Goal: Task Accomplishment & Management: Complete application form

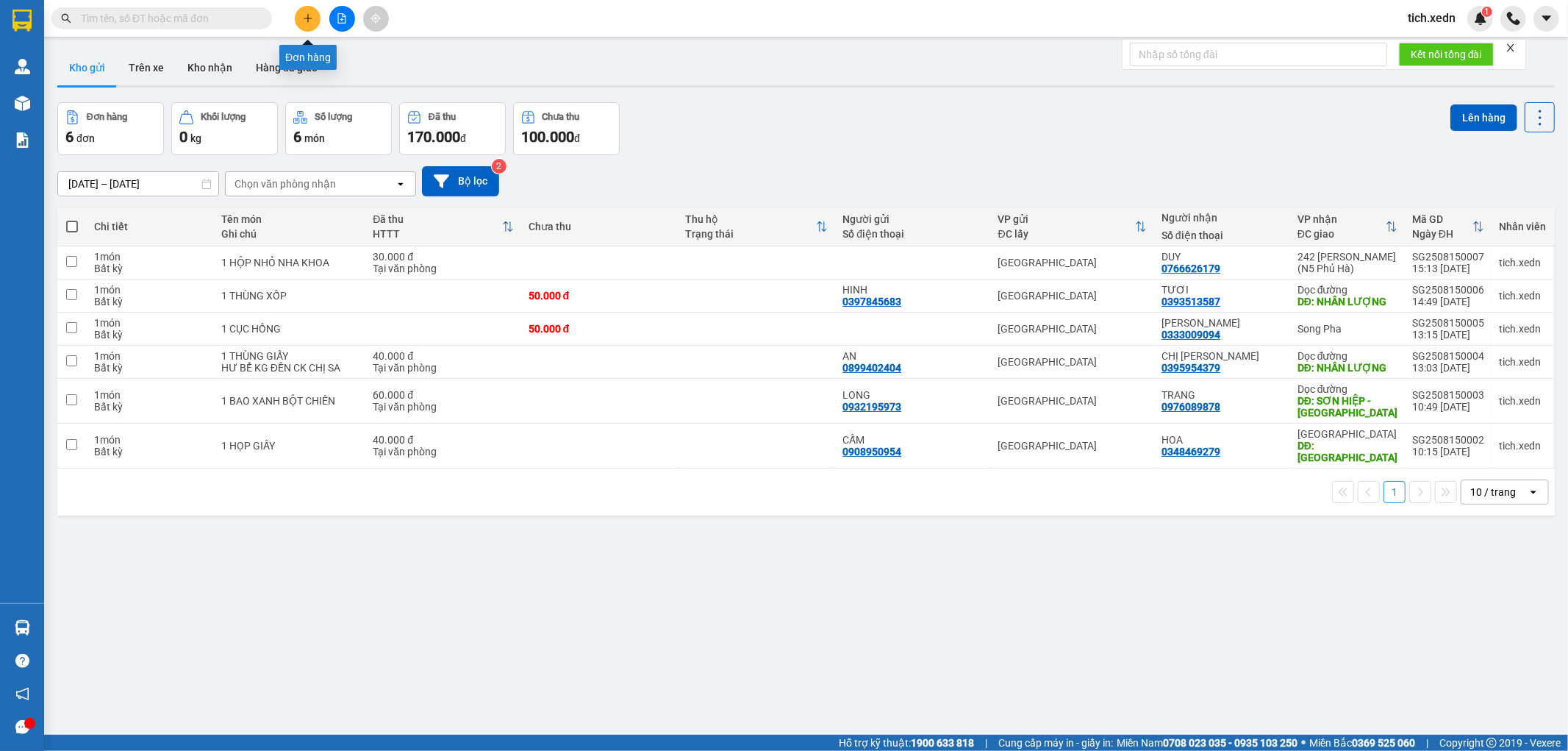
click at [310, 16] on icon "plus" at bounding box center [308, 18] width 10 height 10
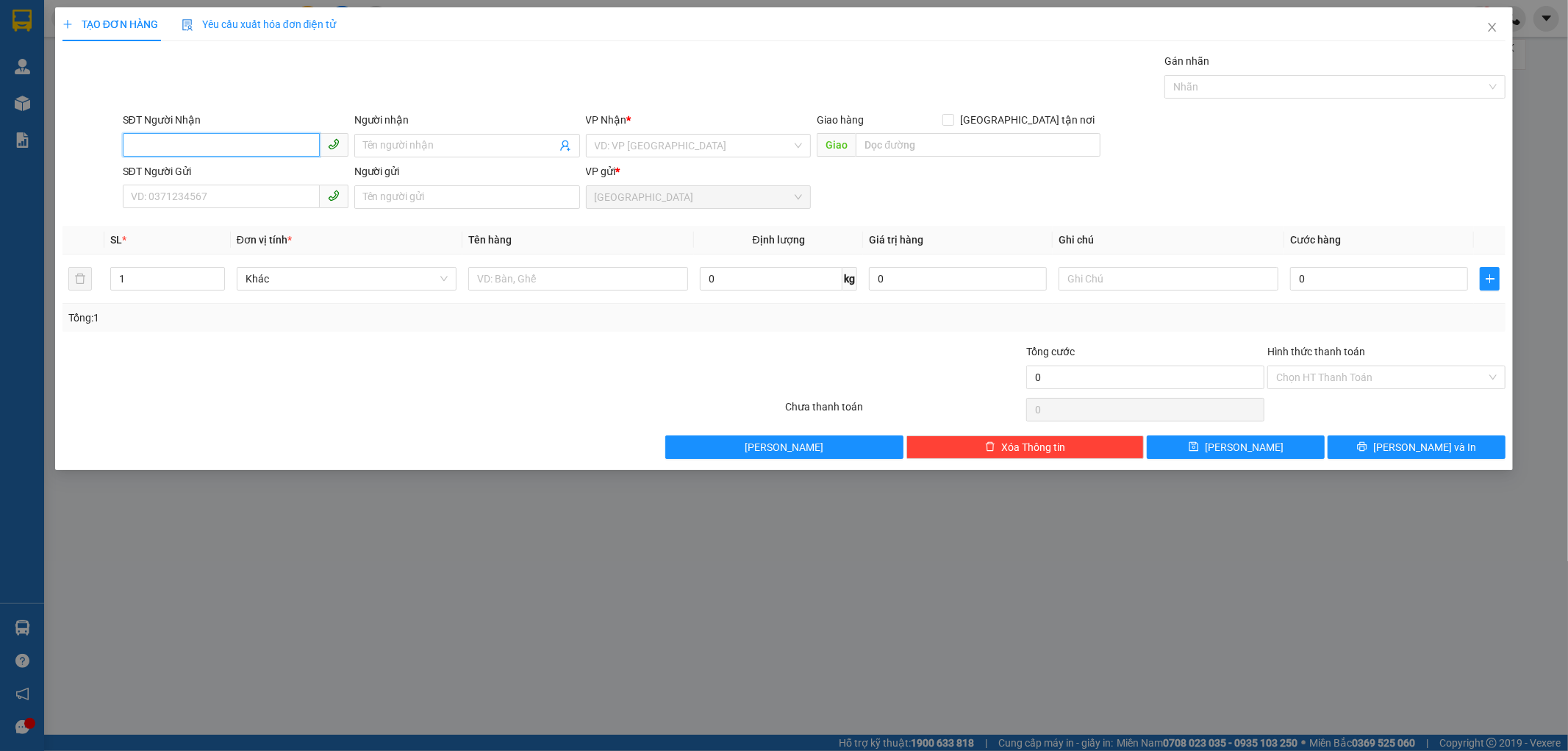
click at [174, 144] on input "SĐT Người Nhận" at bounding box center [221, 145] width 197 height 23
click at [170, 174] on div "0981624684 - VINH" at bounding box center [236, 175] width 208 height 16
type input "0981624684"
type input "VINH"
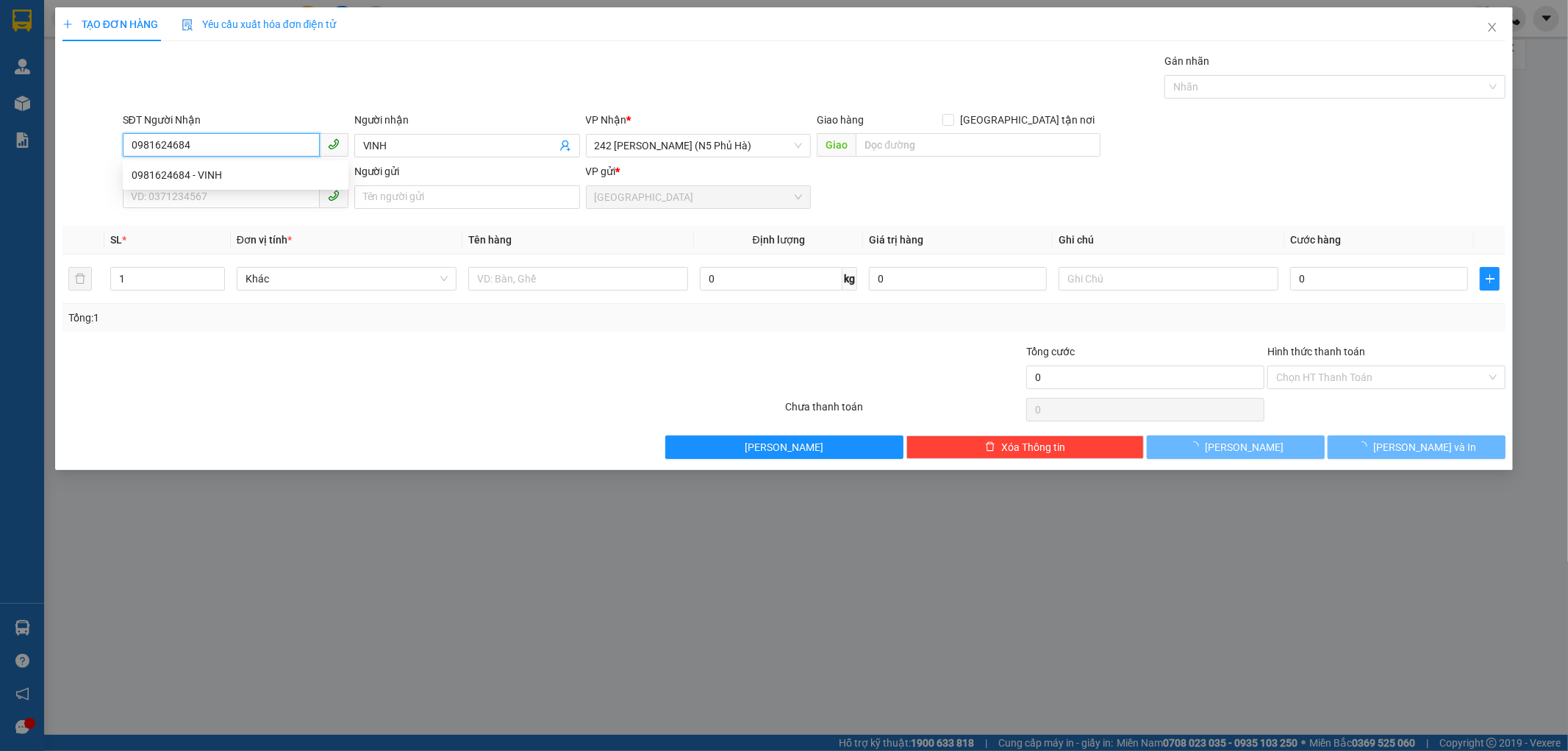
type input "140.000"
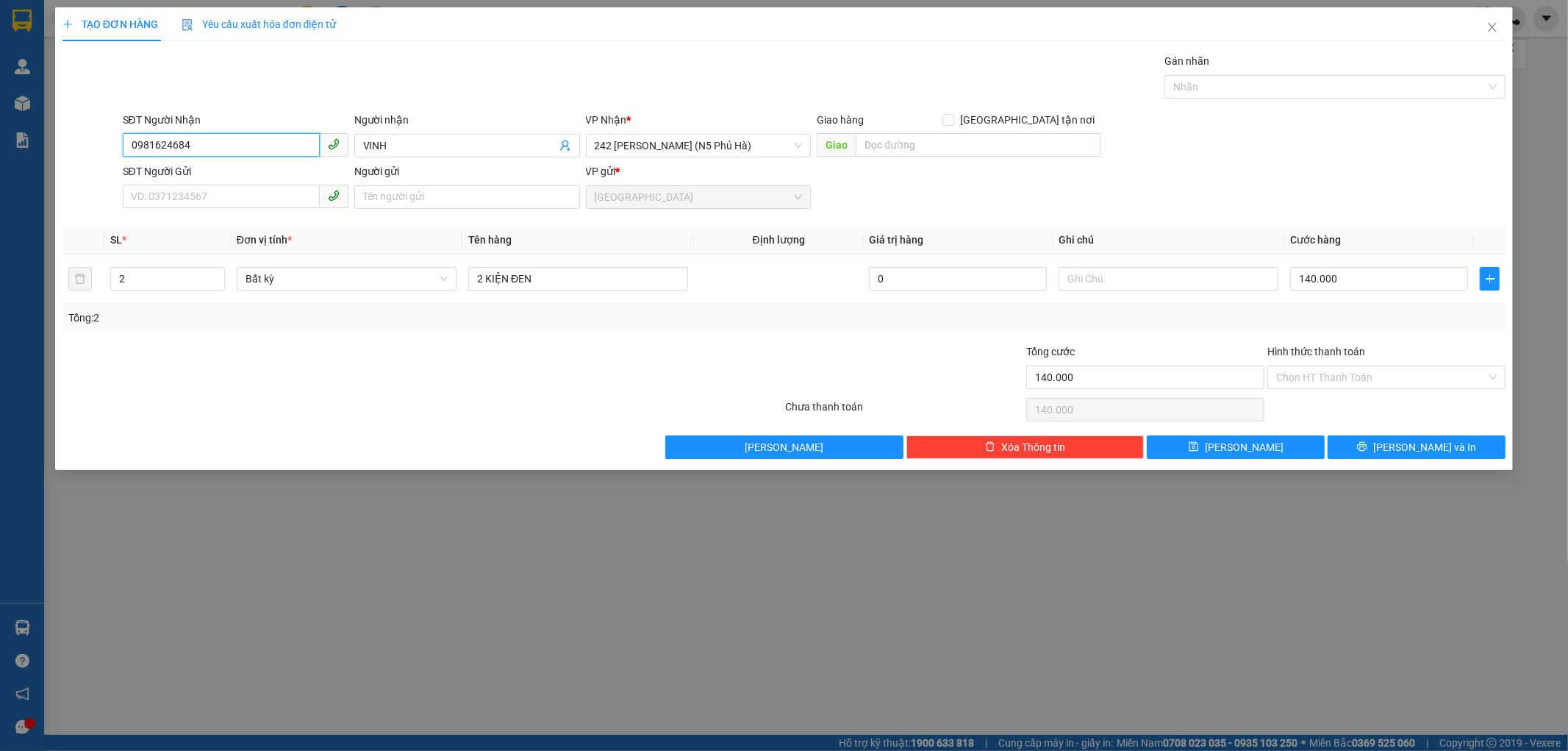
type input "0981624684"
click at [1303, 375] on input "Hình thức thanh toán" at bounding box center [1381, 376] width 211 height 22
click at [1232, 326] on div "Tổng: 2" at bounding box center [785, 318] width 1444 height 28
click at [1380, 443] on button "[PERSON_NAME] và In" at bounding box center [1416, 446] width 178 height 23
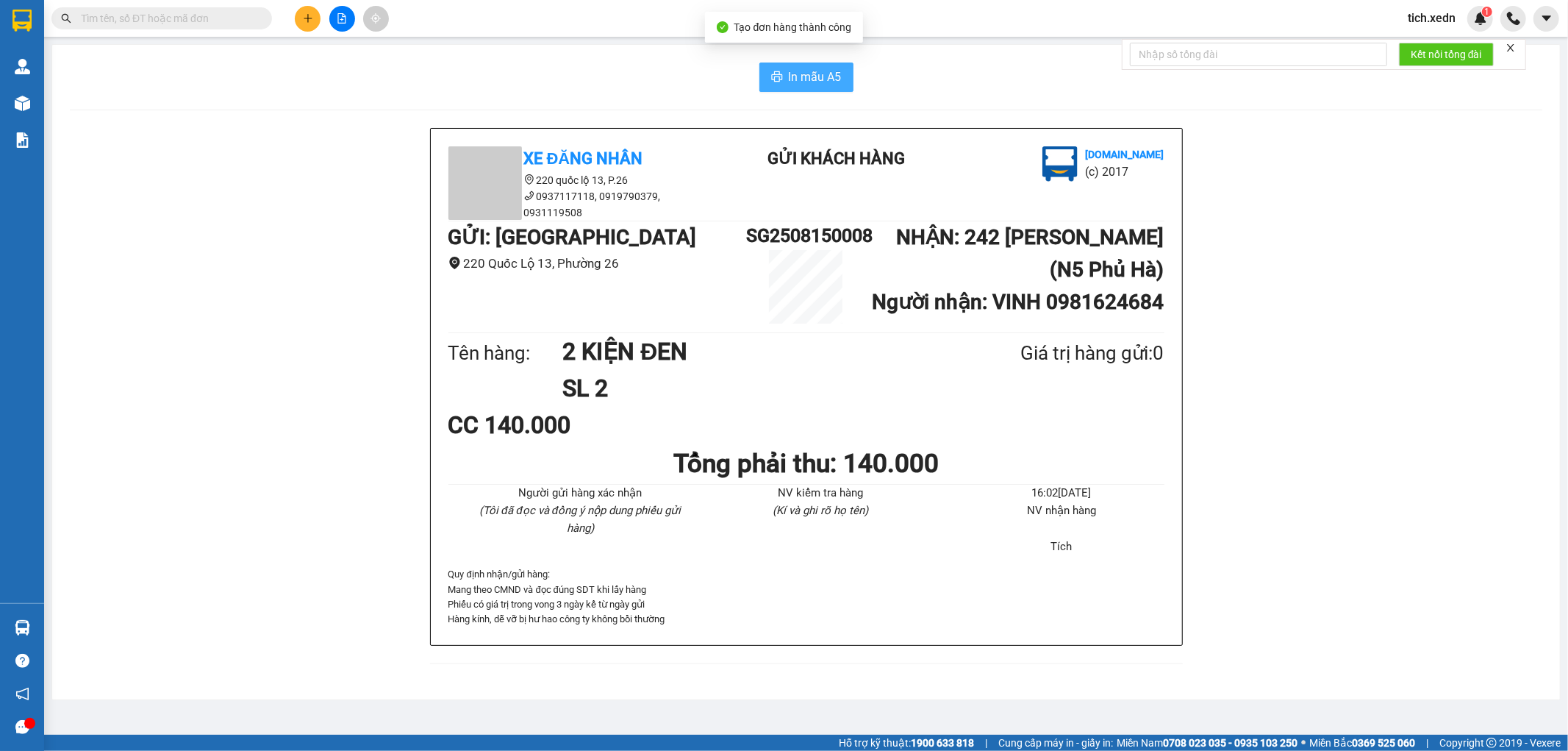
click at [807, 71] on span "In mẫu A5" at bounding box center [815, 76] width 53 height 18
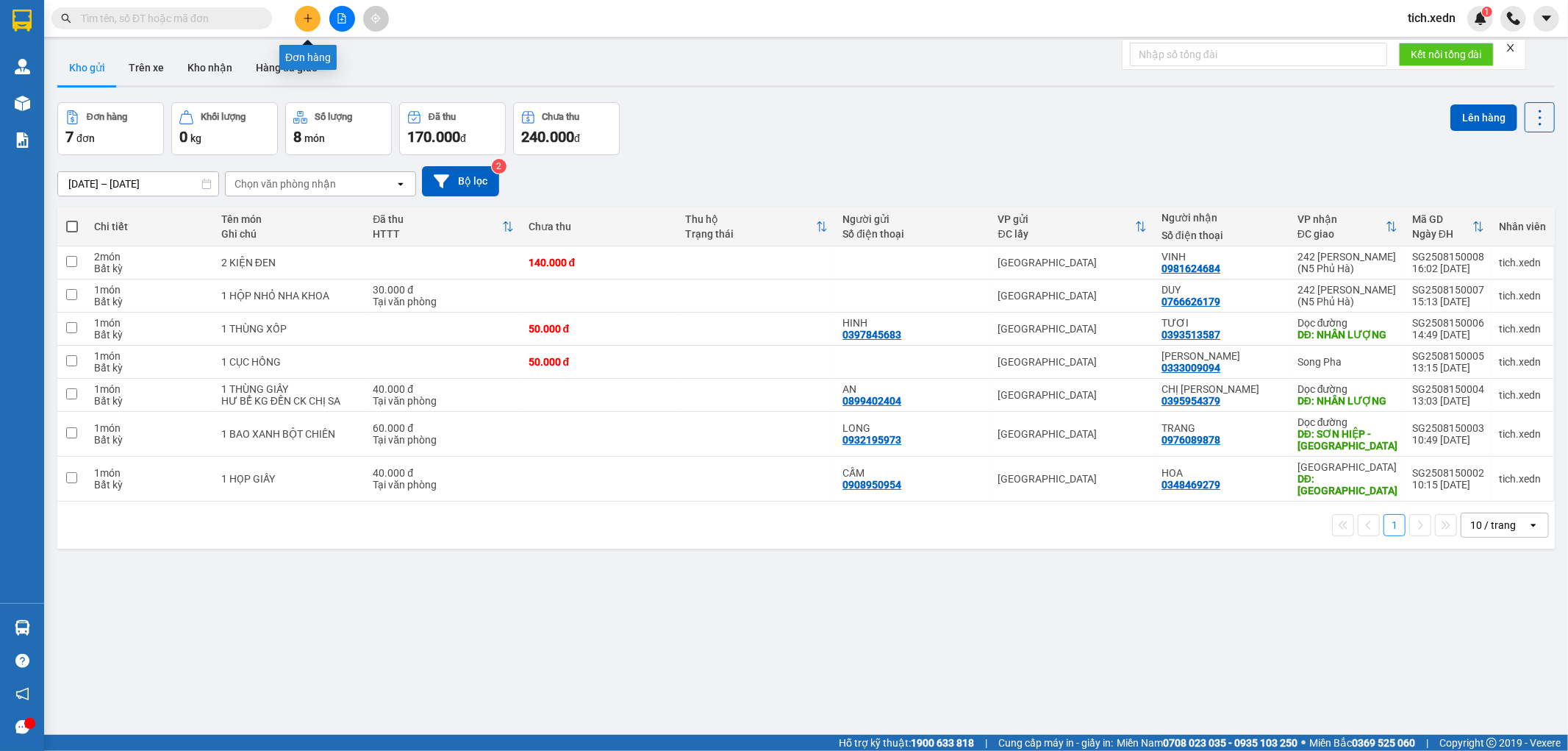
click at [298, 15] on button at bounding box center [308, 18] width 26 height 26
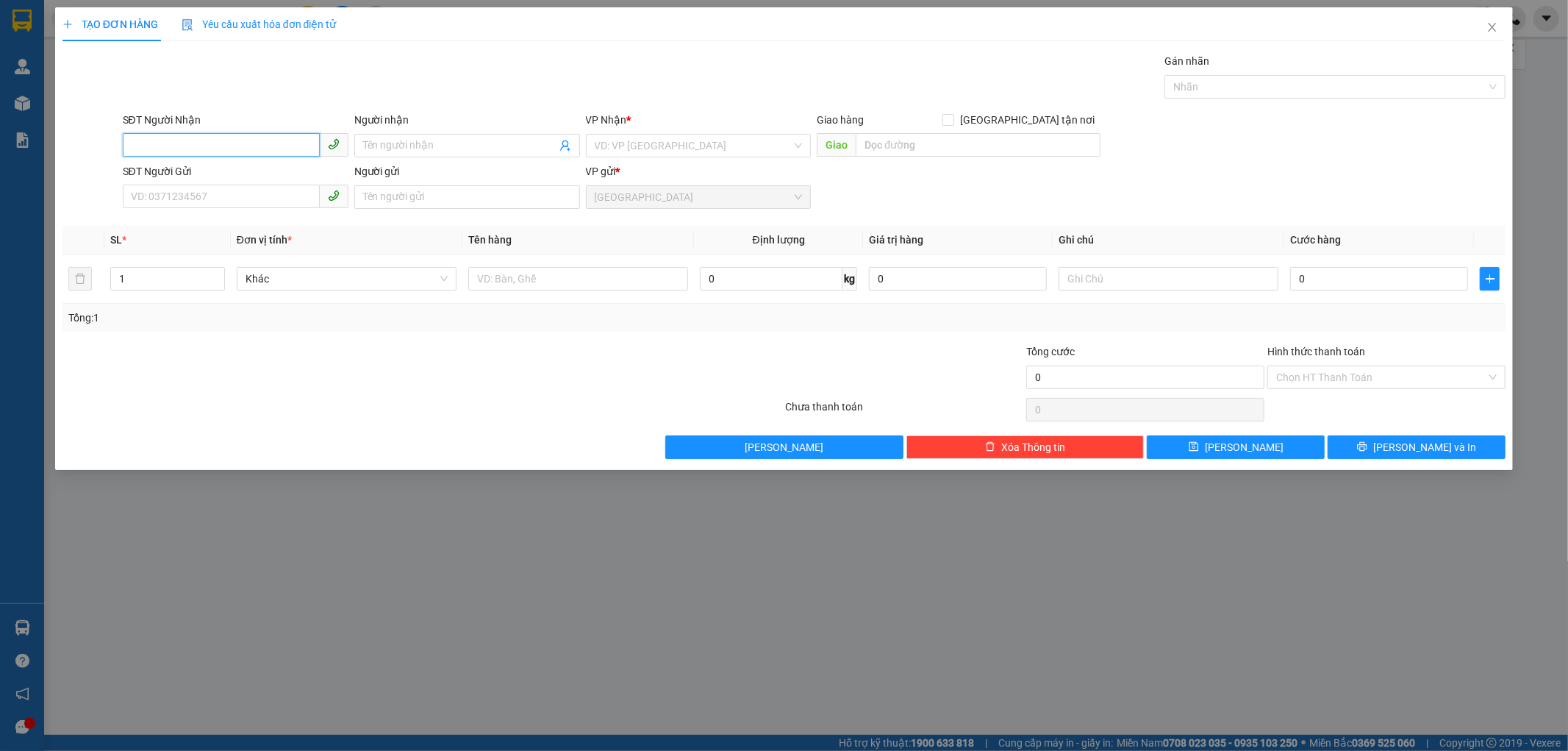
click at [162, 136] on input "SĐT Người Nhận" at bounding box center [221, 145] width 197 height 23
click at [197, 171] on div "0389015315 - CHÚ HẢO" at bounding box center [236, 175] width 208 height 16
type input "0389015315"
type input "CHÚ HẢO"
type input "[GEOGRAPHIC_DATA]"
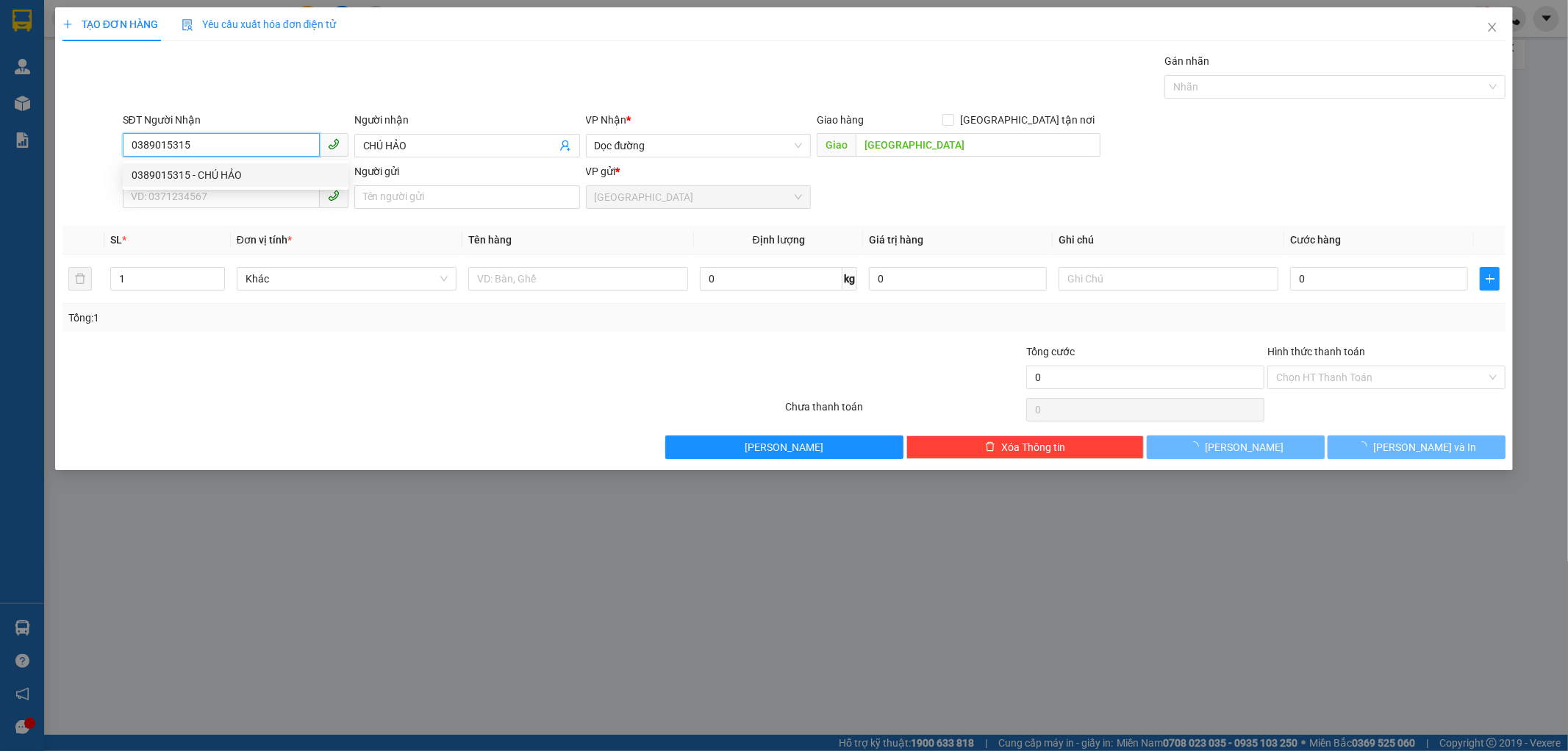
type input "70.000"
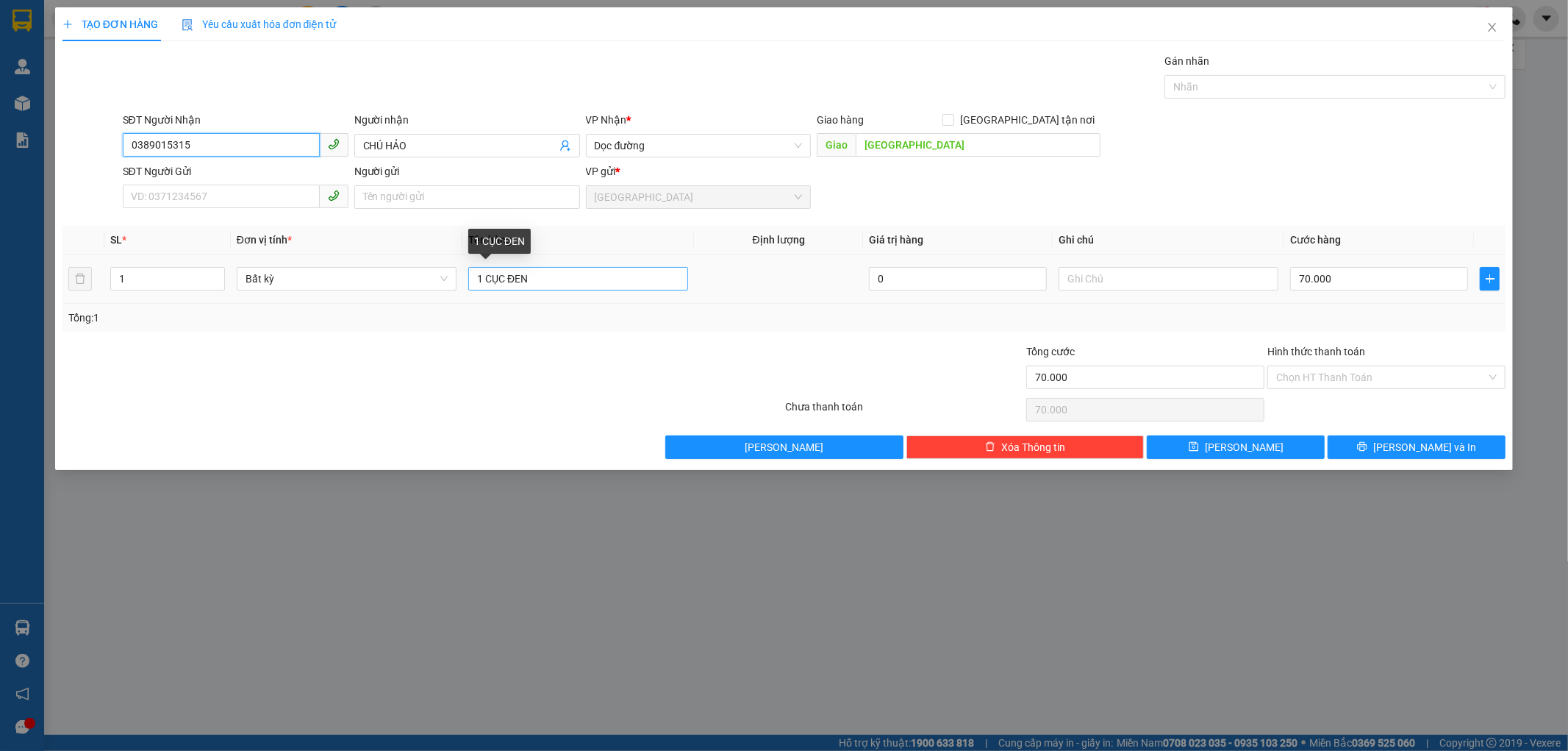
type input "0389015315"
click at [534, 281] on input "1 CỤC ĐEN" at bounding box center [577, 278] width 220 height 23
type input "1 CỤC HỒNG"
click at [1304, 288] on input "70.000" at bounding box center [1379, 278] width 178 height 23
type input "6"
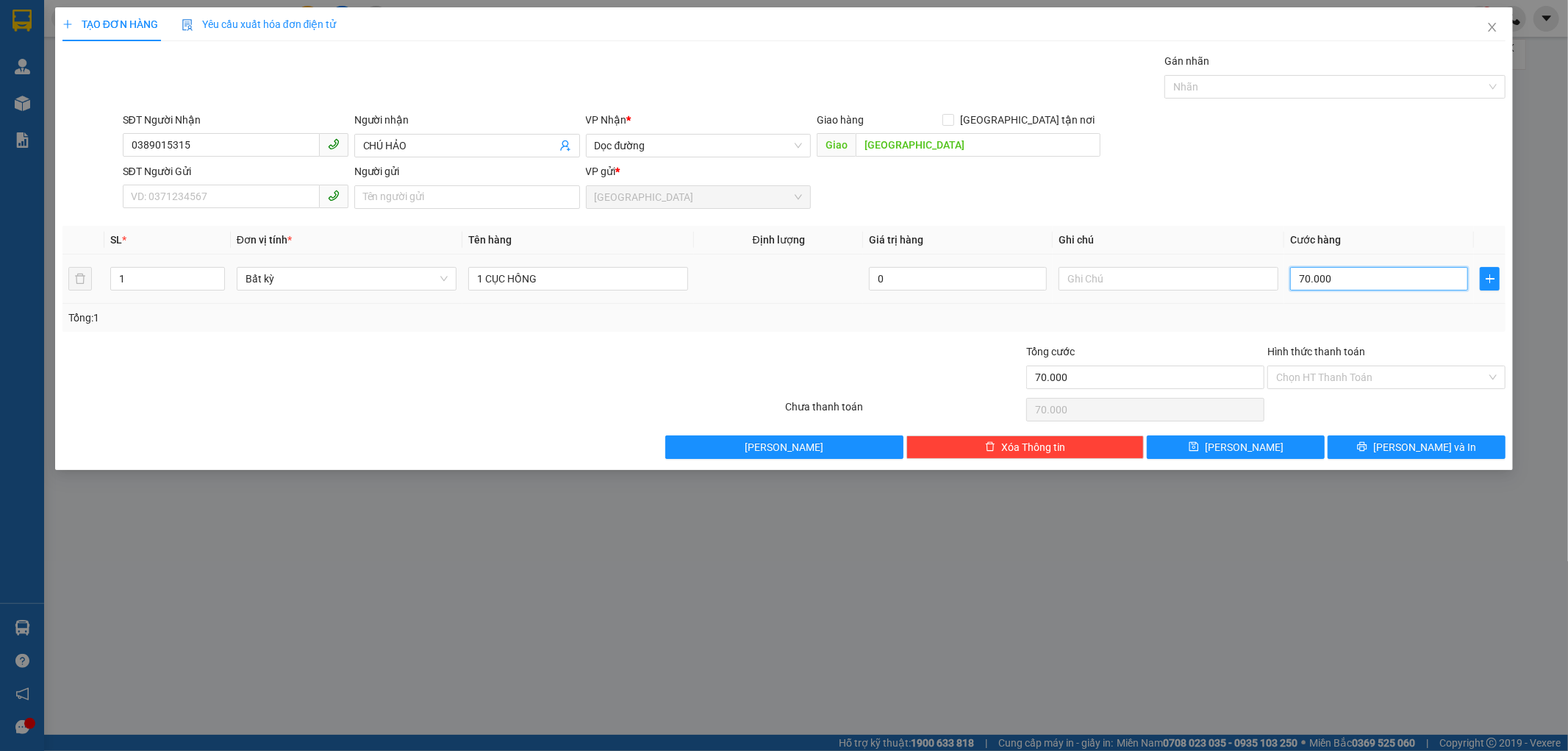
type input "6"
type input "60"
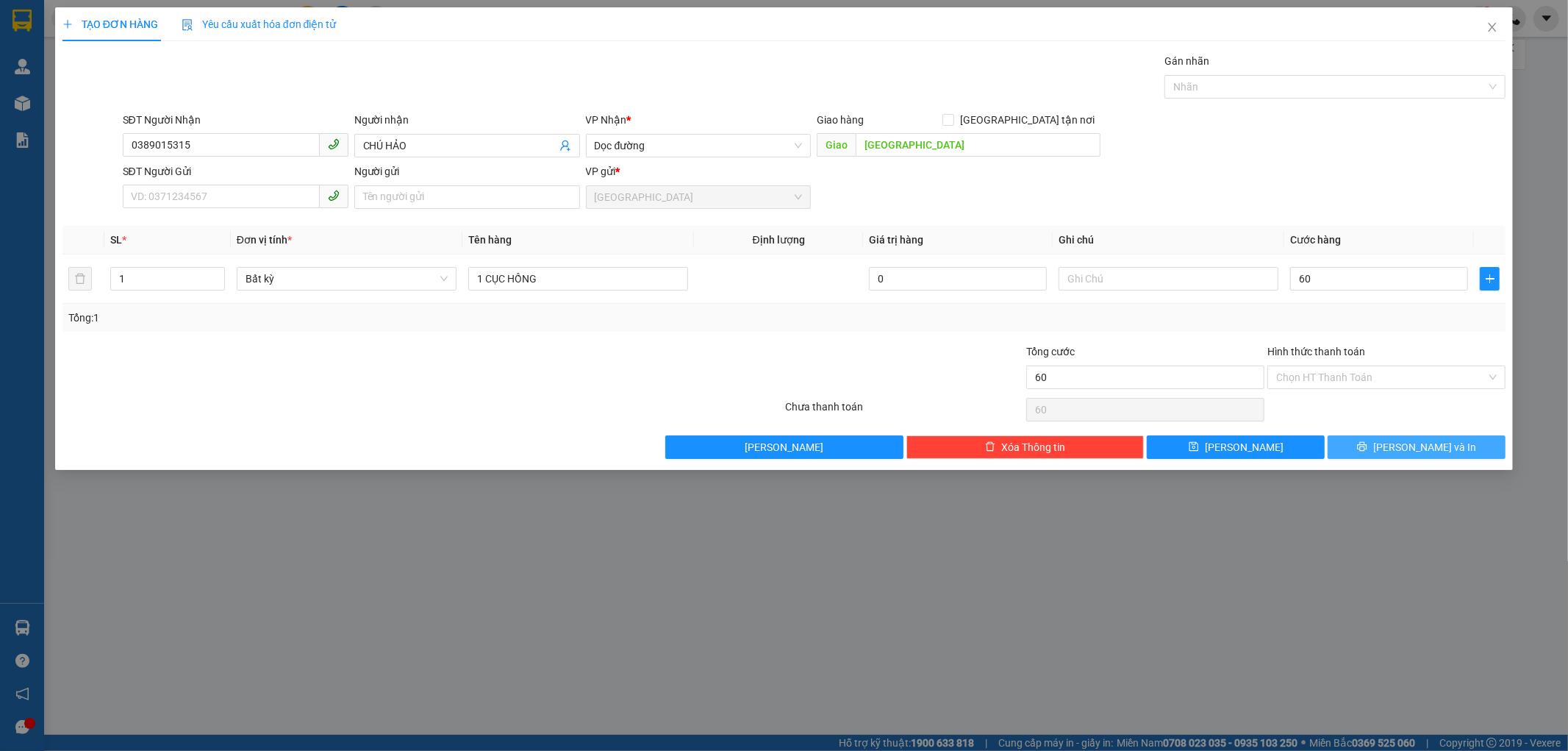
type input "60.000"
click at [1386, 445] on button "[PERSON_NAME] và In" at bounding box center [1416, 446] width 178 height 23
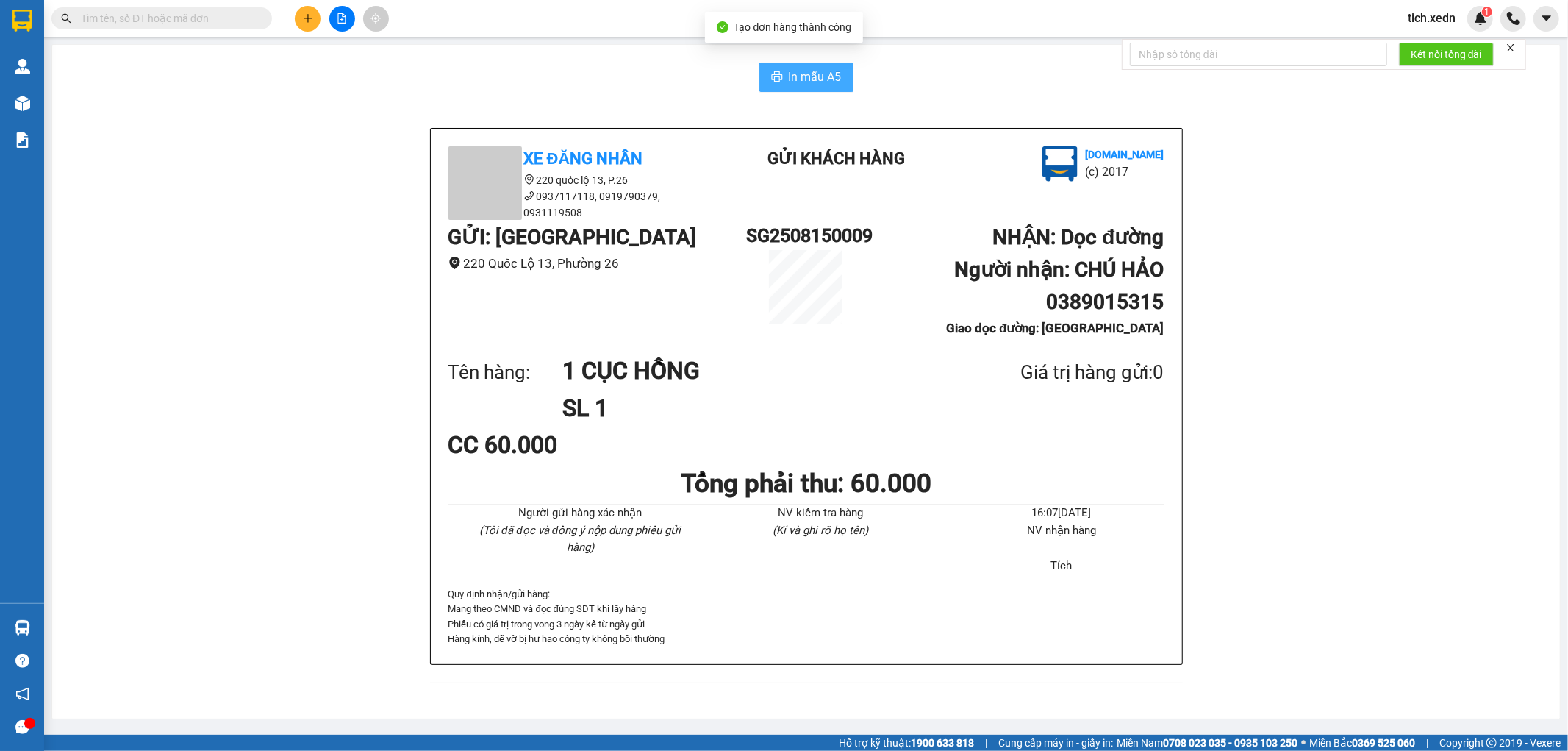
click at [783, 89] on button "In mẫu A5" at bounding box center [807, 77] width 94 height 30
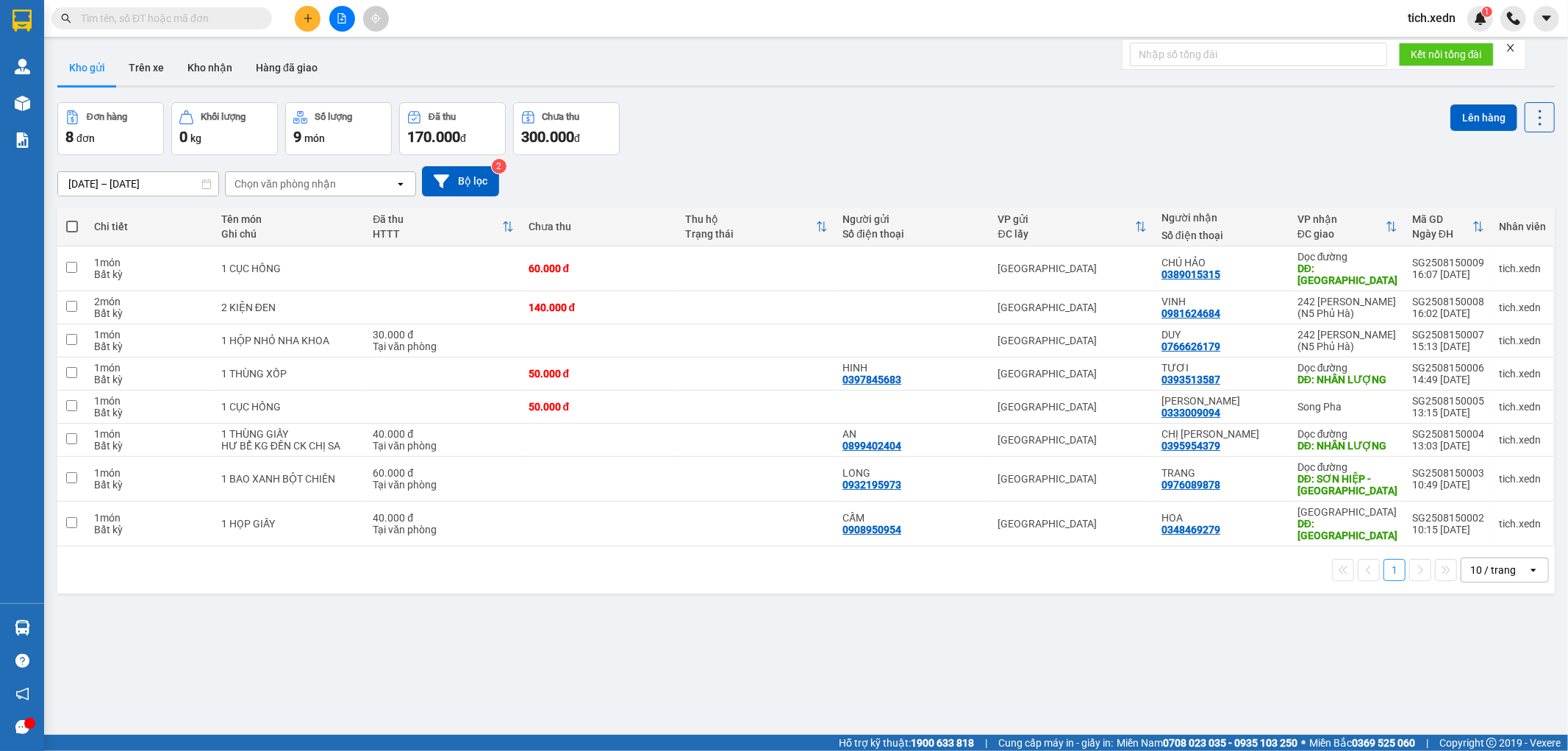
click at [318, 17] on button at bounding box center [308, 18] width 26 height 26
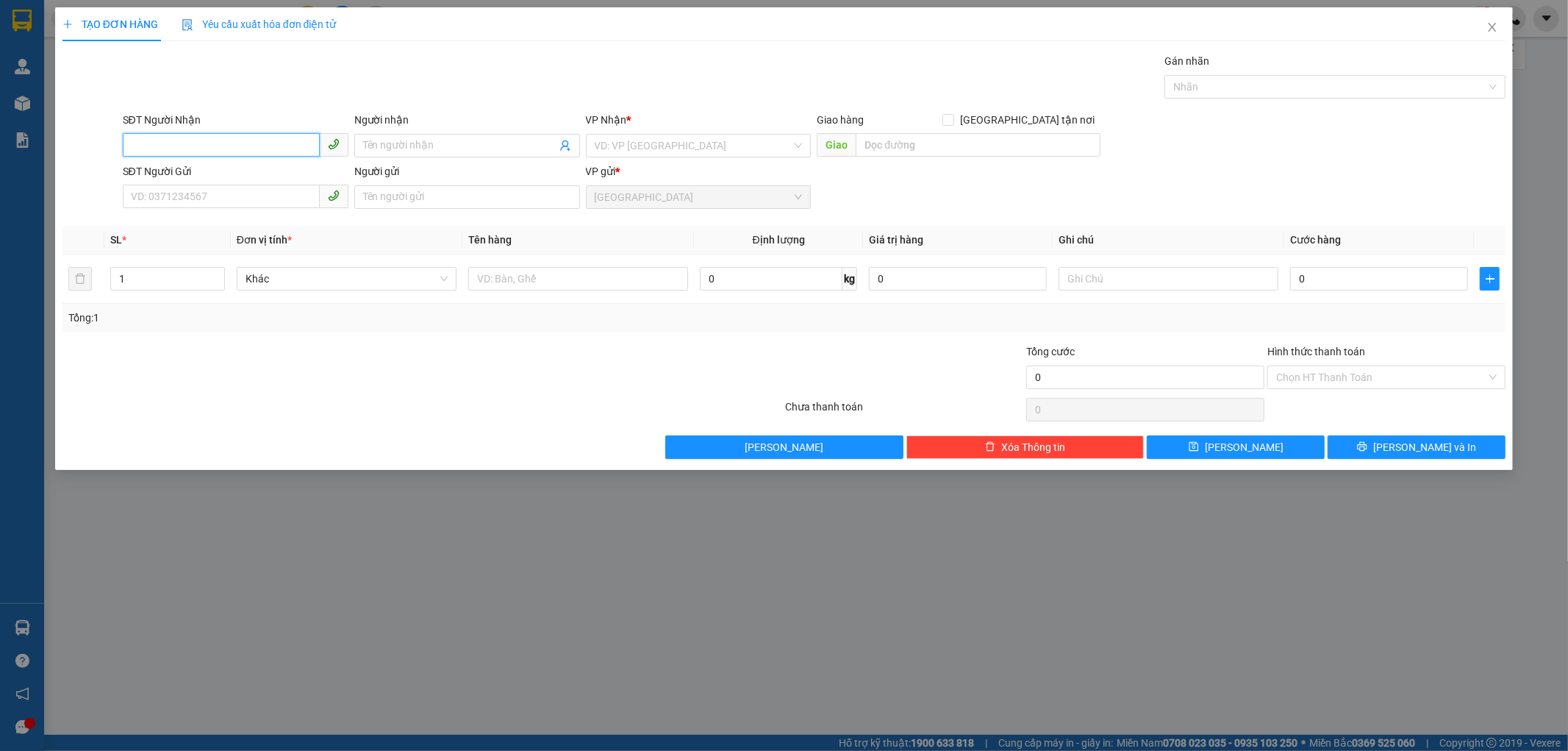
click at [224, 145] on input "SĐT Người Nhận" at bounding box center [221, 145] width 197 height 23
click at [1495, 27] on icon "close" at bounding box center [1492, 27] width 12 height 12
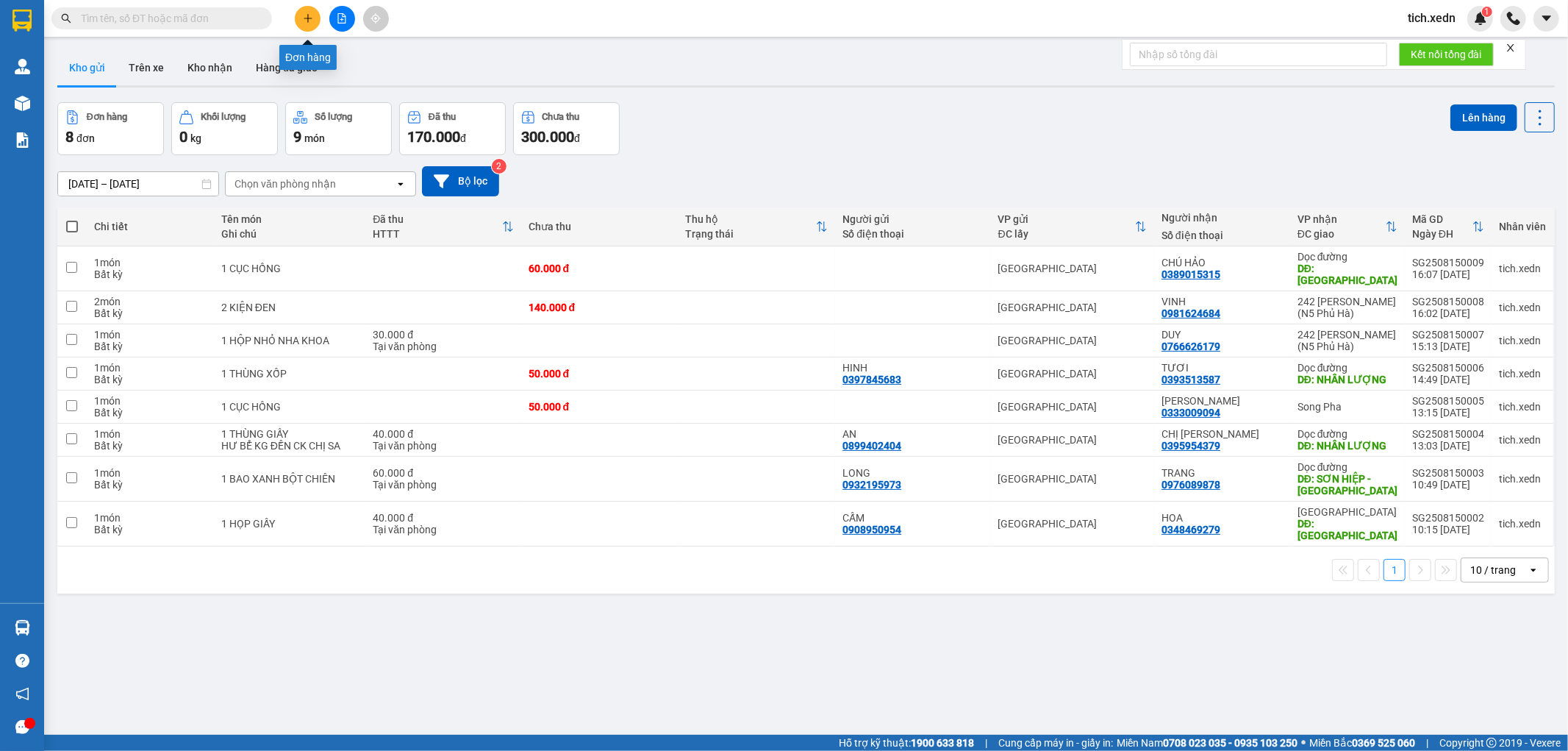
click at [312, 10] on button at bounding box center [308, 18] width 26 height 26
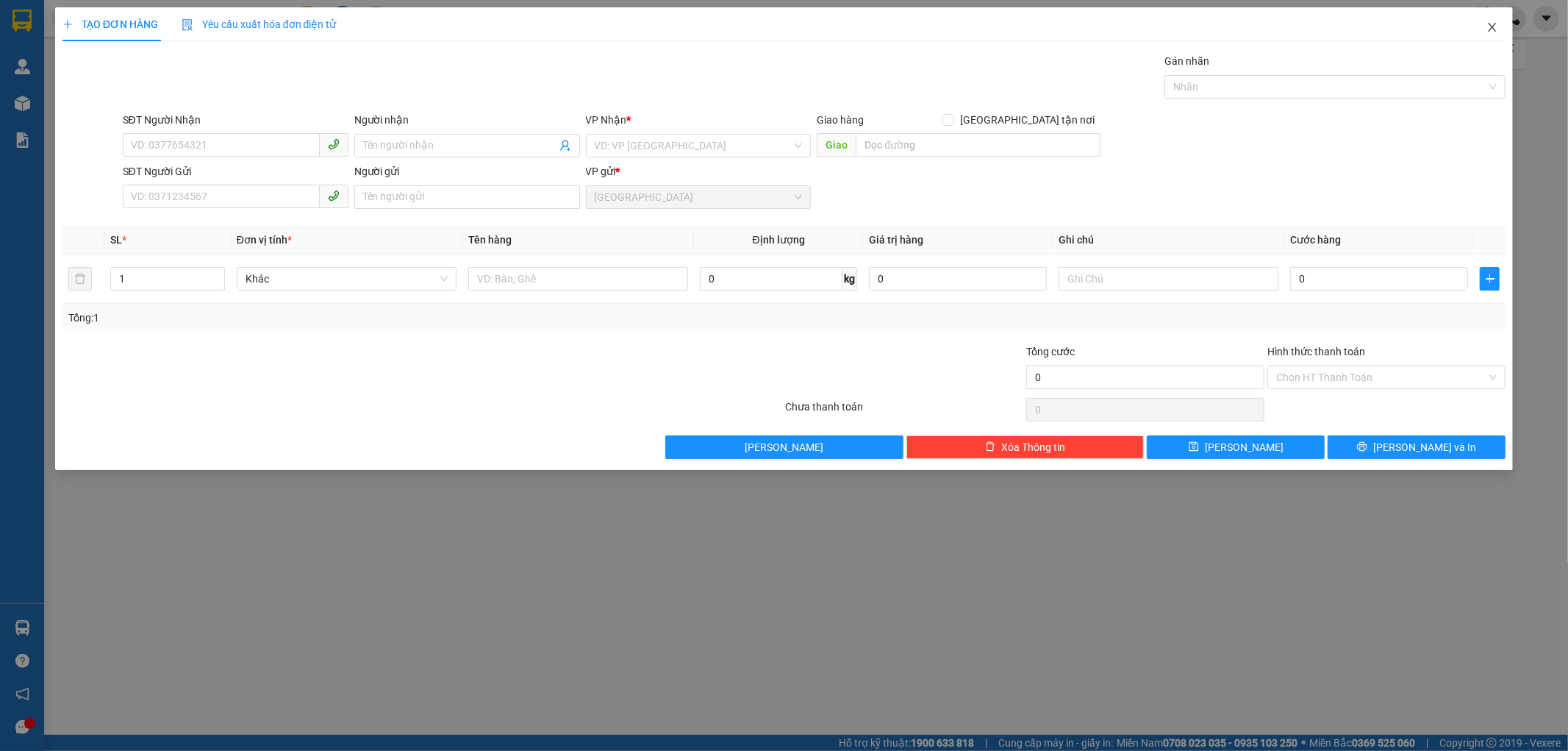
click at [1485, 27] on span "Close" at bounding box center [1492, 27] width 41 height 41
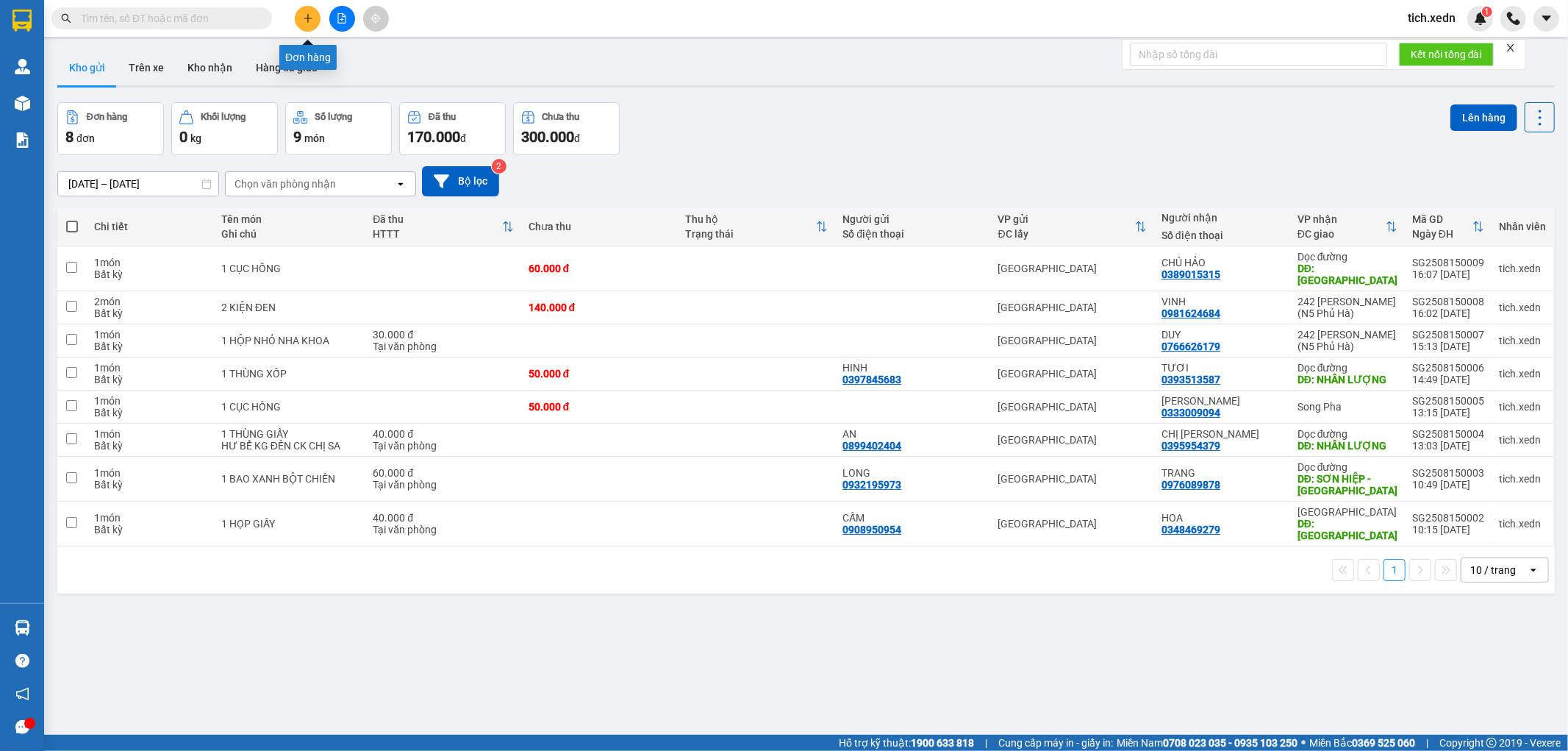
click at [304, 18] on icon "plus" at bounding box center [308, 18] width 10 height 10
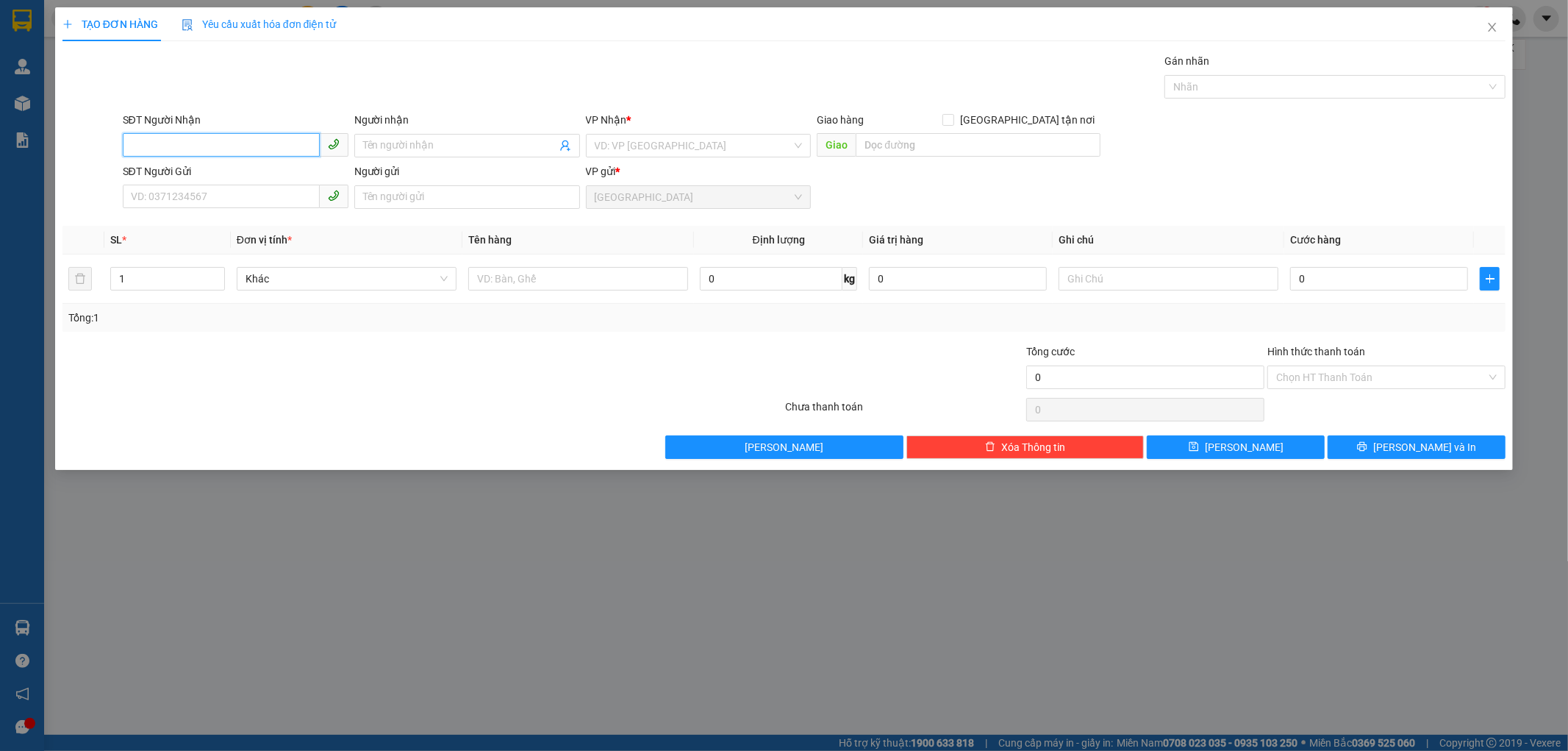
click at [173, 153] on input "SĐT Người Nhận" at bounding box center [221, 145] width 197 height 23
click at [217, 171] on div "0961701106 - THƯƠNG" at bounding box center [236, 175] width 208 height 16
type input "0961701106"
type input "THƯƠNG"
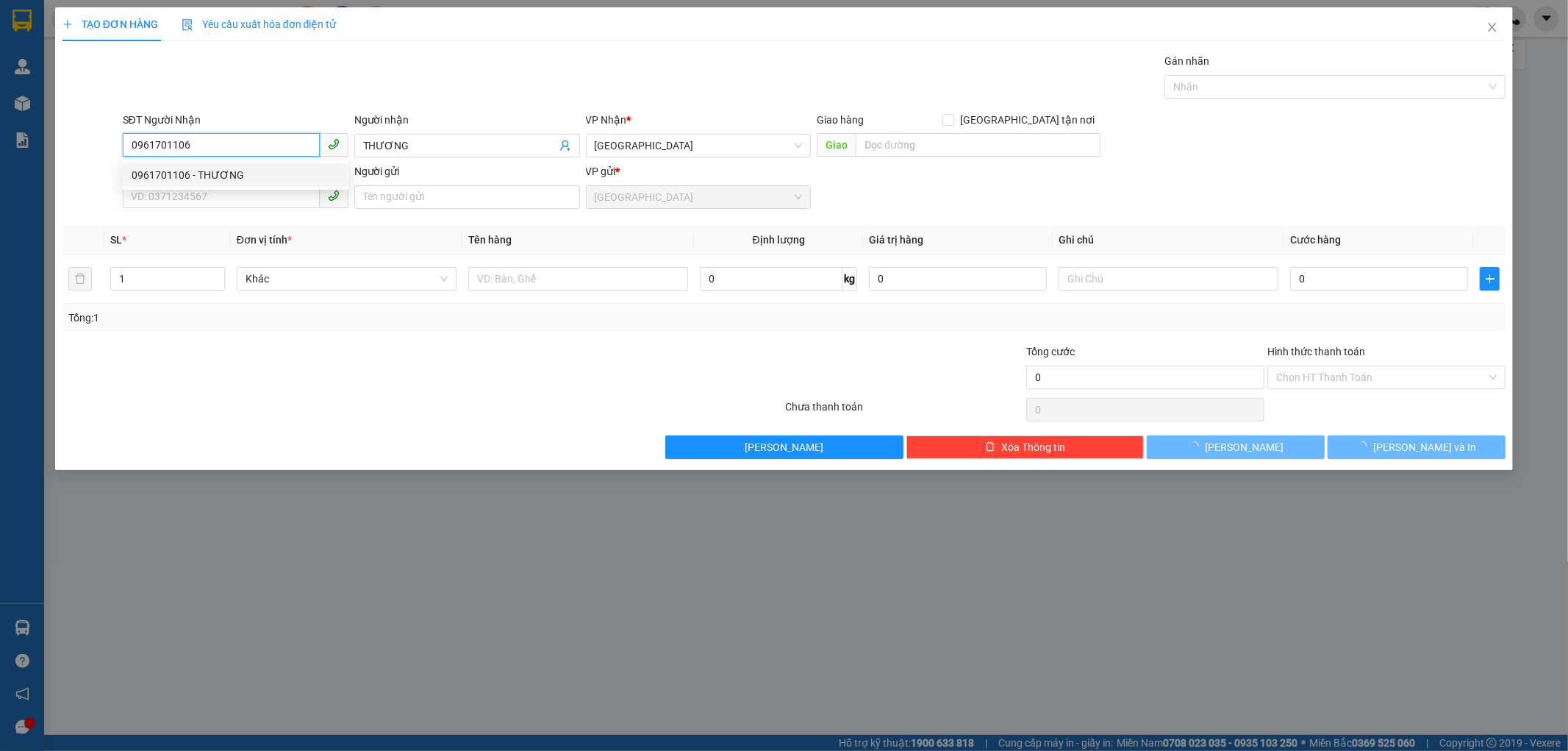
type input "80.000"
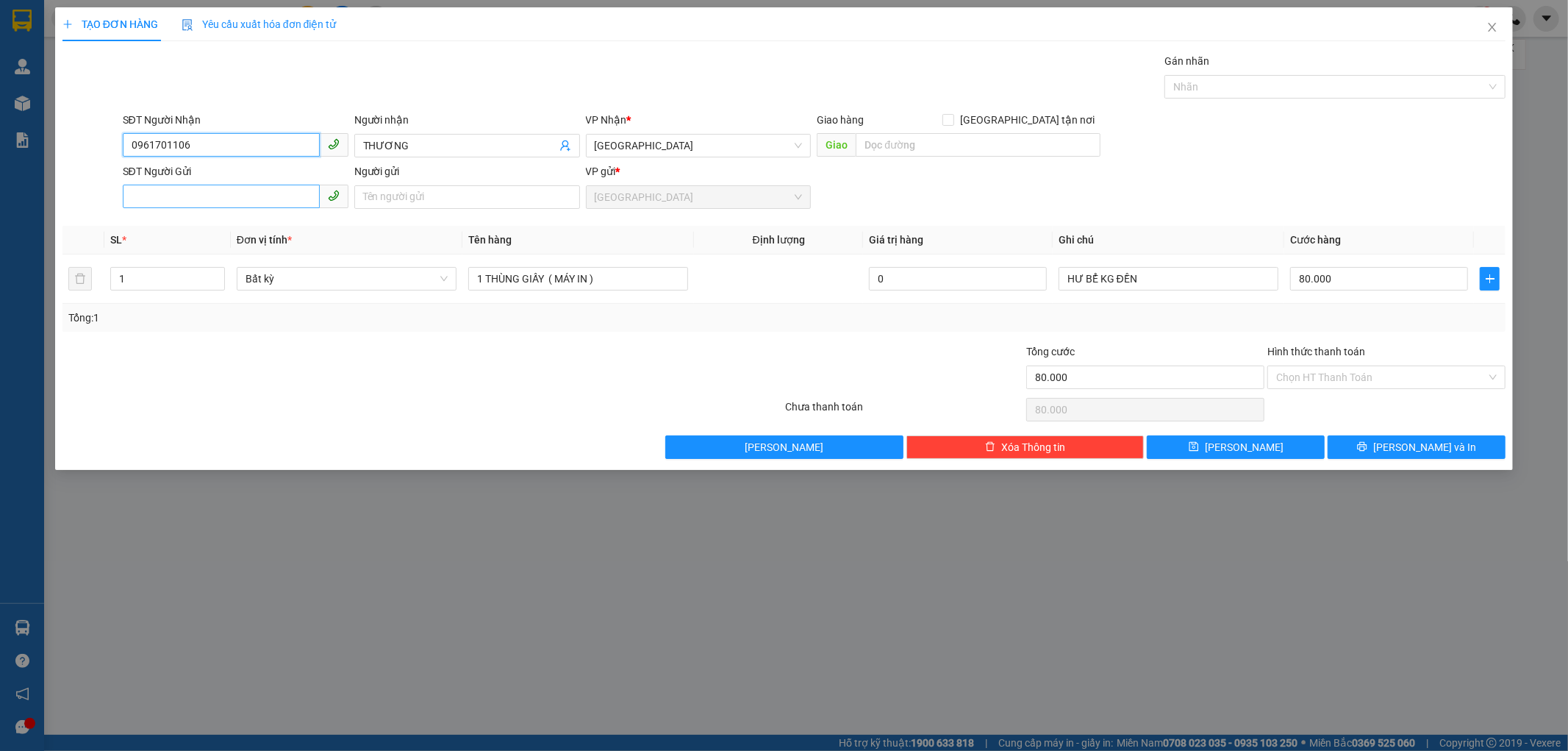
type input "0961701106"
click at [166, 192] on input "SĐT Người Gửi" at bounding box center [221, 196] width 197 height 23
click at [246, 245] on div "0969078977 - [PERSON_NAME]" at bounding box center [236, 250] width 208 height 16
type input "0969078977"
type input "khánh"
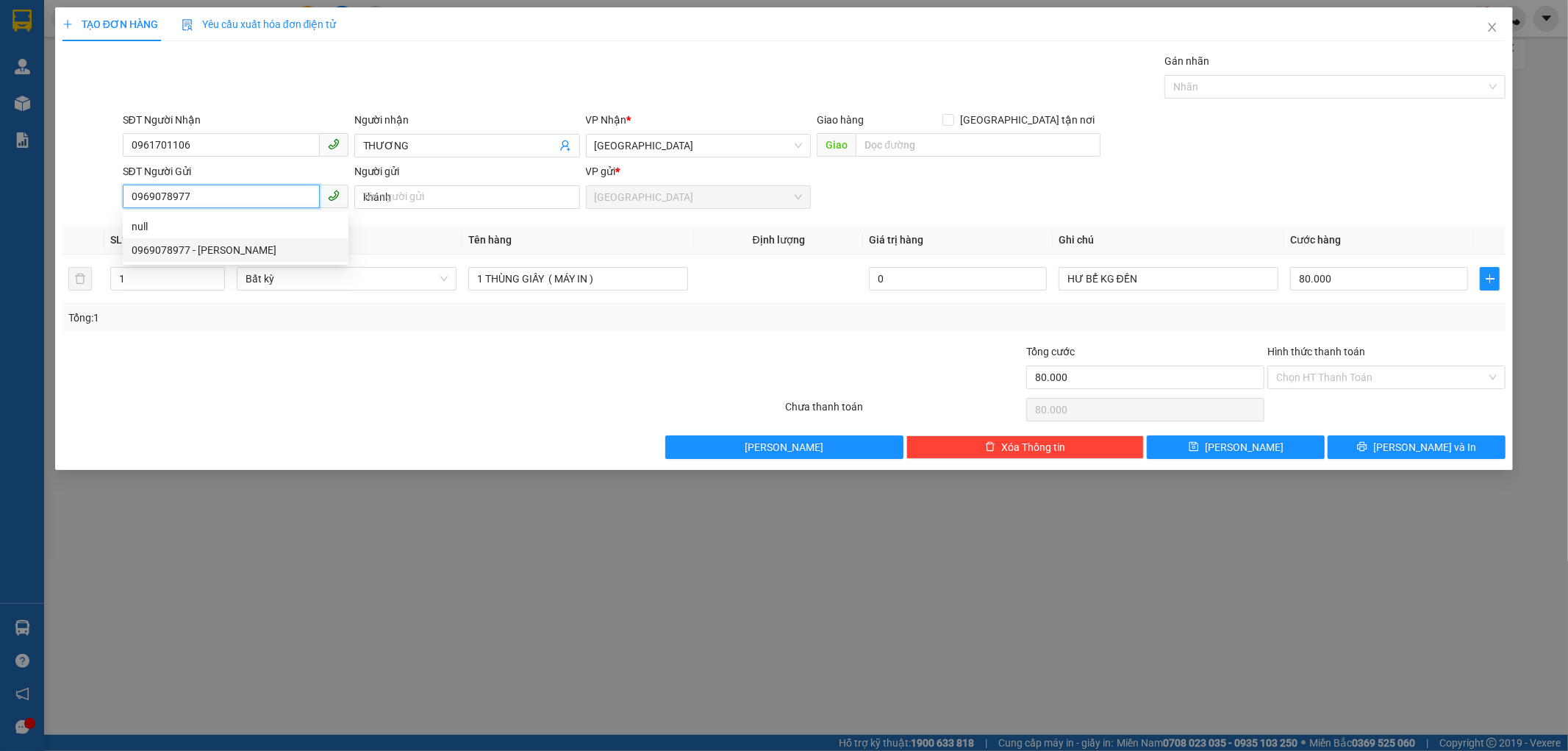
type input "50.000"
drag, startPoint x: 207, startPoint y: 191, endPoint x: 108, endPoint y: 191, distance: 99.0
click at [108, 191] on div "SĐT Người Gửi 0969078977 0969078977 Người gửi khánh VP gửi * [GEOGRAPHIC_DATA]" at bounding box center [785, 189] width 1447 height 51
drag, startPoint x: 396, startPoint y: 197, endPoint x: 347, endPoint y: 197, distance: 49.0
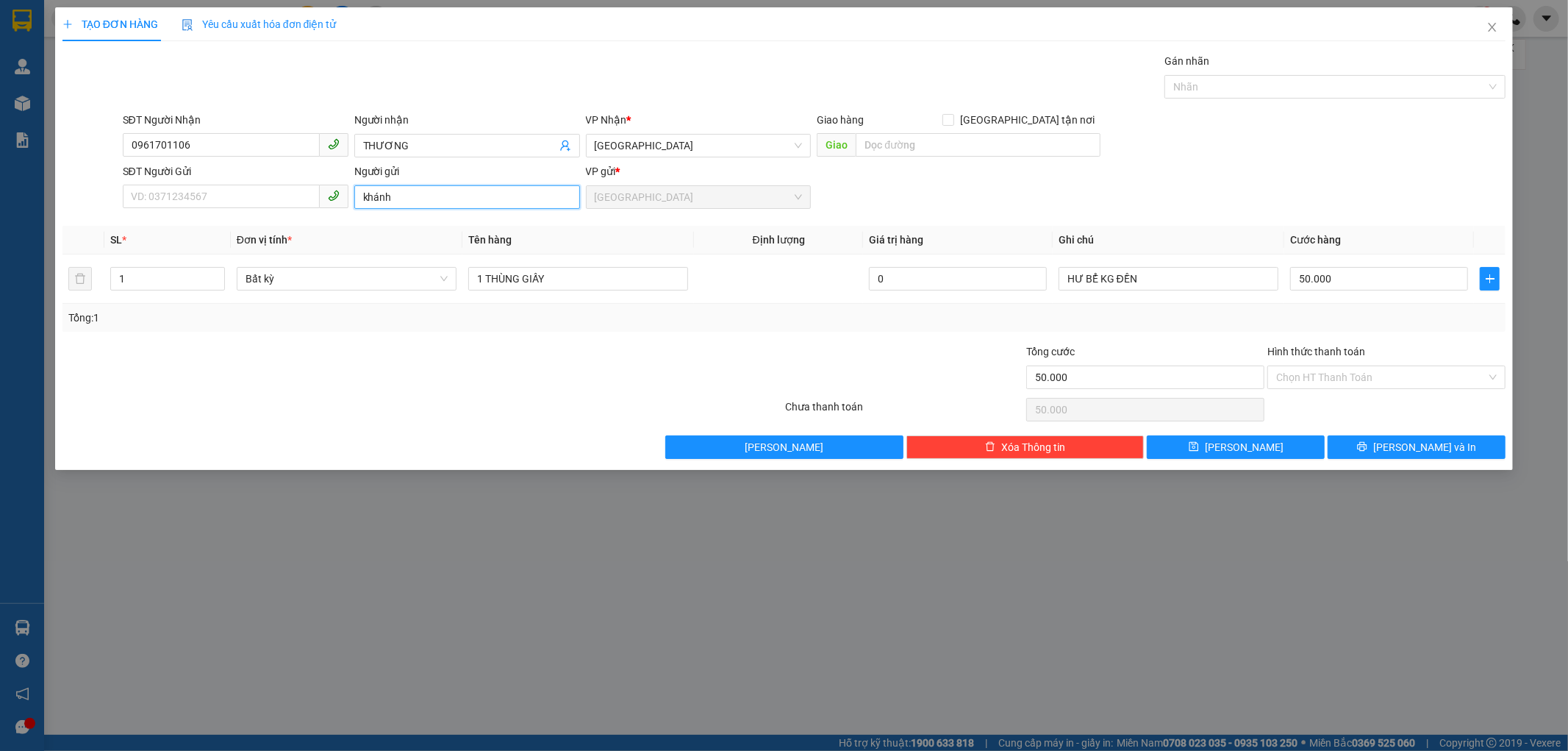
click at [347, 197] on div "SĐT Người Gửi VD: 0371234567 Người gửi [PERSON_NAME] VP gửi * [GEOGRAPHIC_DATA]" at bounding box center [815, 189] width 1389 height 51
click at [167, 185] on input "SĐT Người Gửi" at bounding box center [221, 196] width 197 height 23
type input "0909001073"
click at [412, 195] on input "Người gửi" at bounding box center [467, 196] width 226 height 23
drag, startPoint x: 196, startPoint y: 196, endPoint x: 84, endPoint y: 218, distance: 114.1
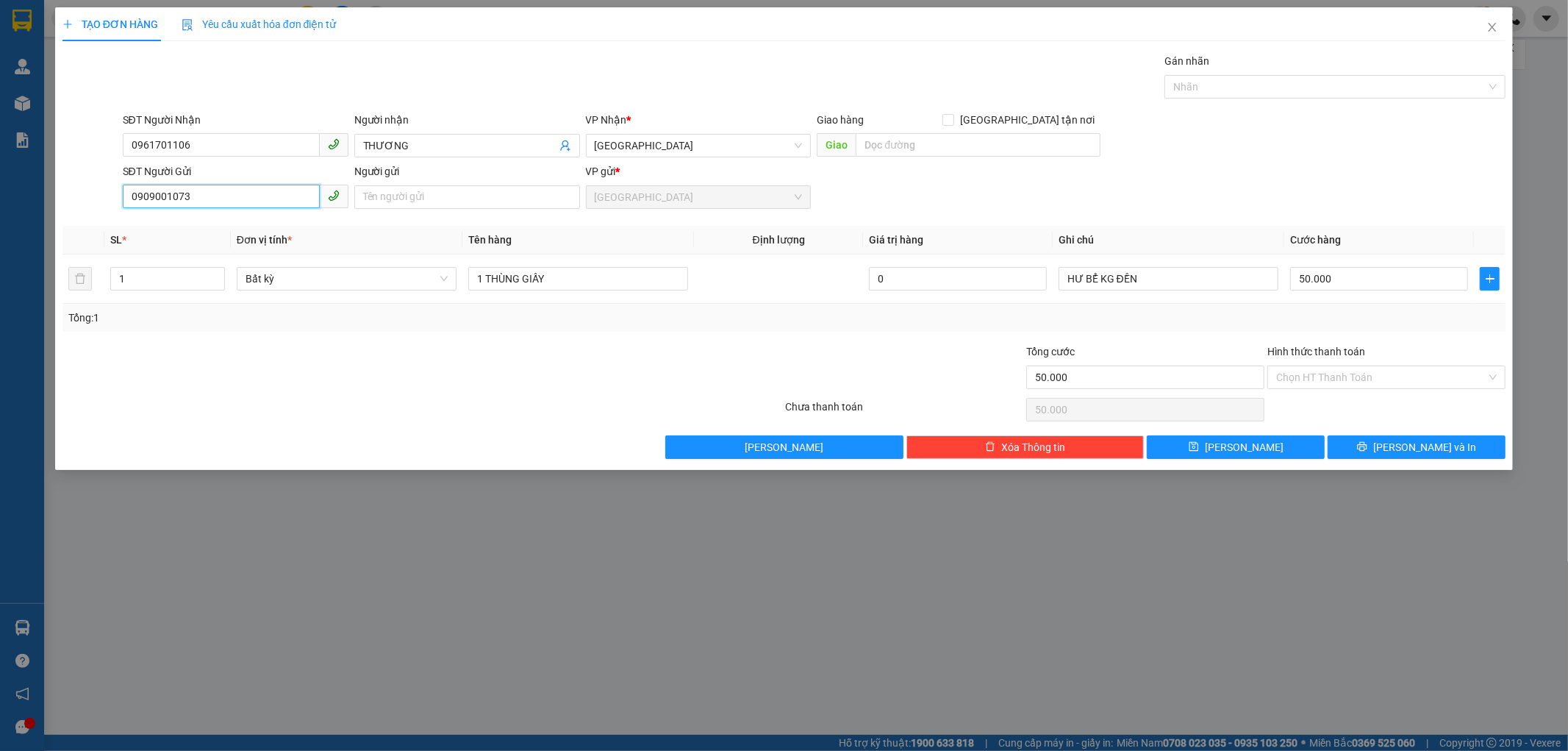
click at [84, 218] on div "Transit Pickup Surcharge Ids Transit Deliver Surcharge Ids Transit Deliver Surc…" at bounding box center [785, 256] width 1444 height 406
click at [567, 277] on input "1 THÙNG GIẤY" at bounding box center [577, 278] width 220 height 23
type input "0"
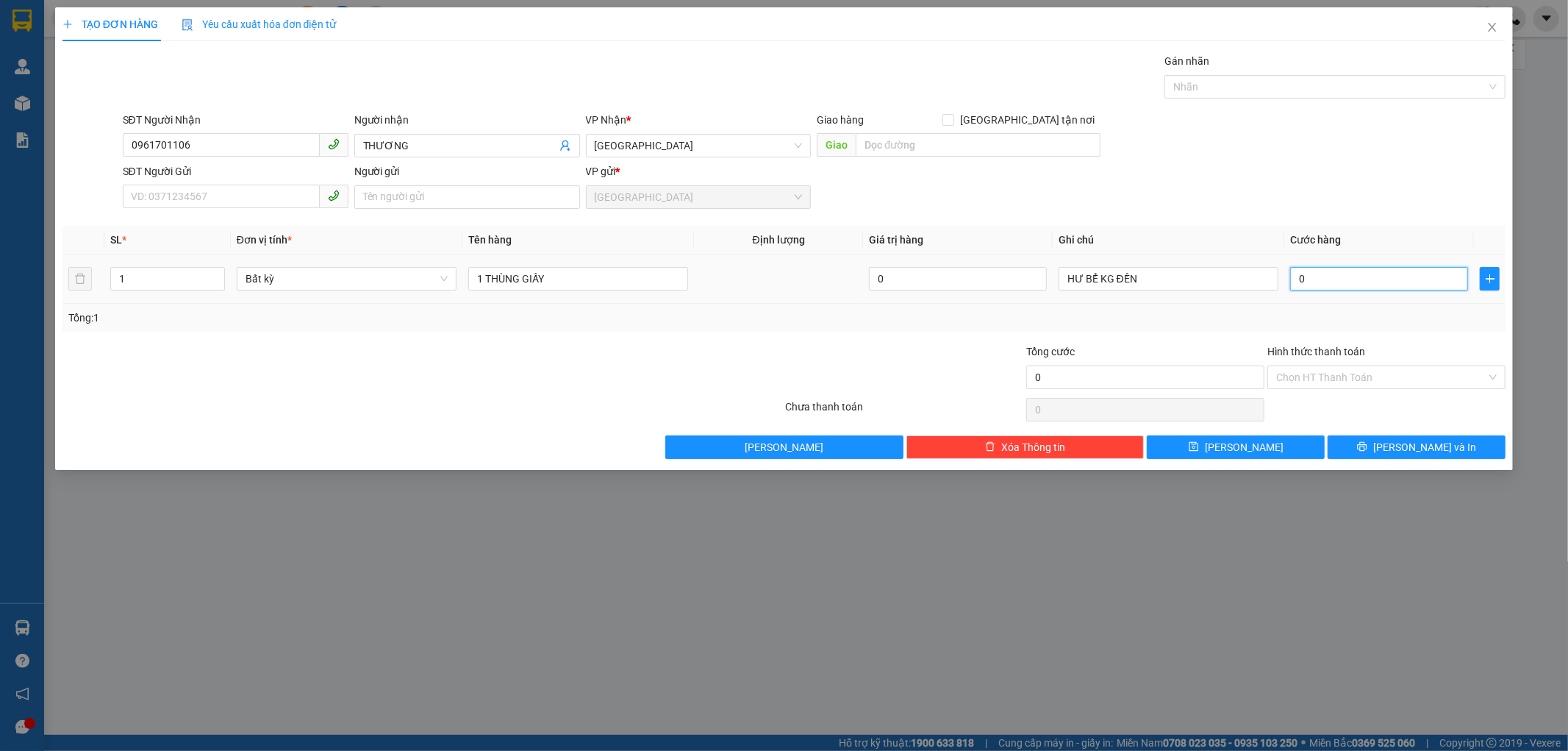
type input "1"
type input "01"
type input "10"
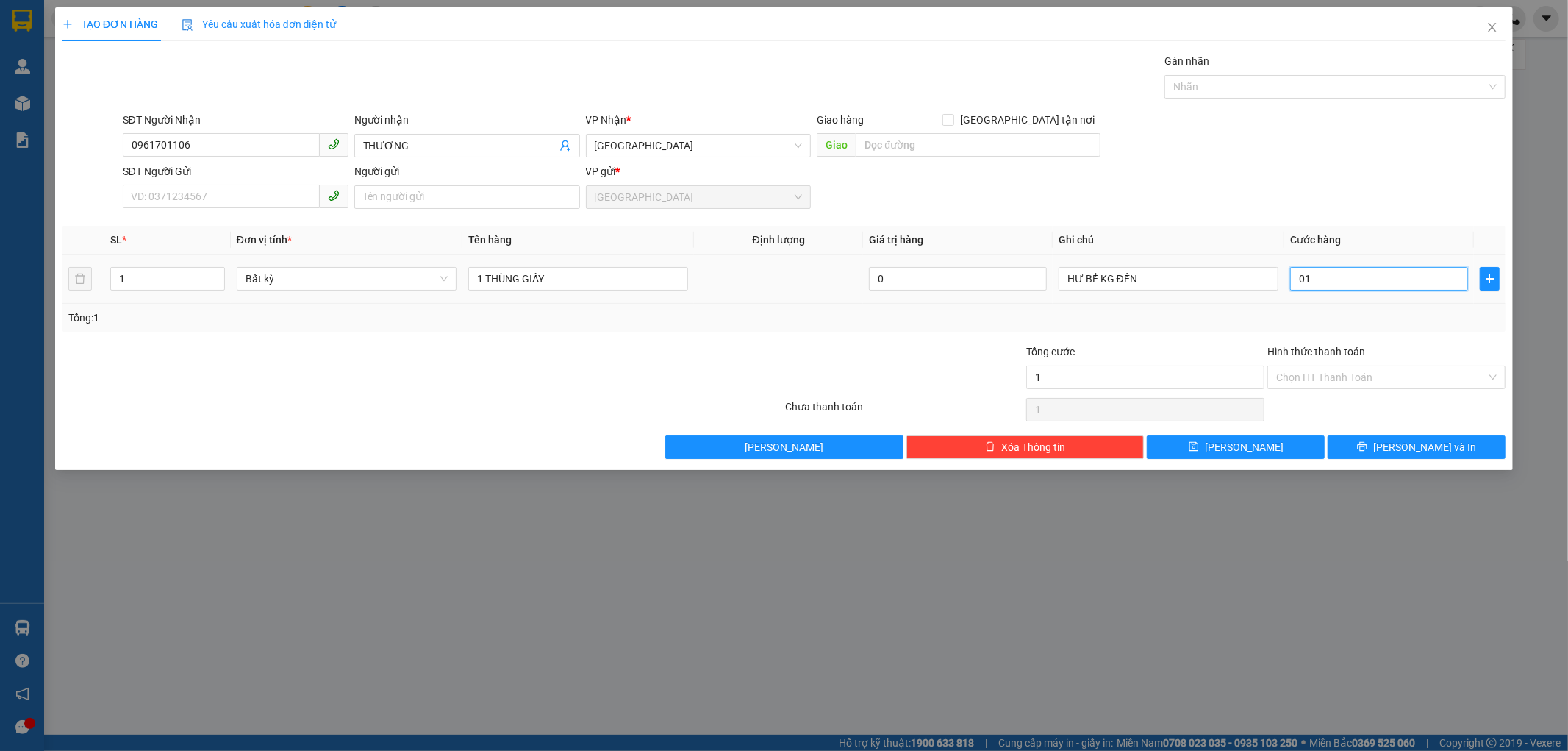
type input "010"
type input "100"
type input "0.100"
type input "100.000"
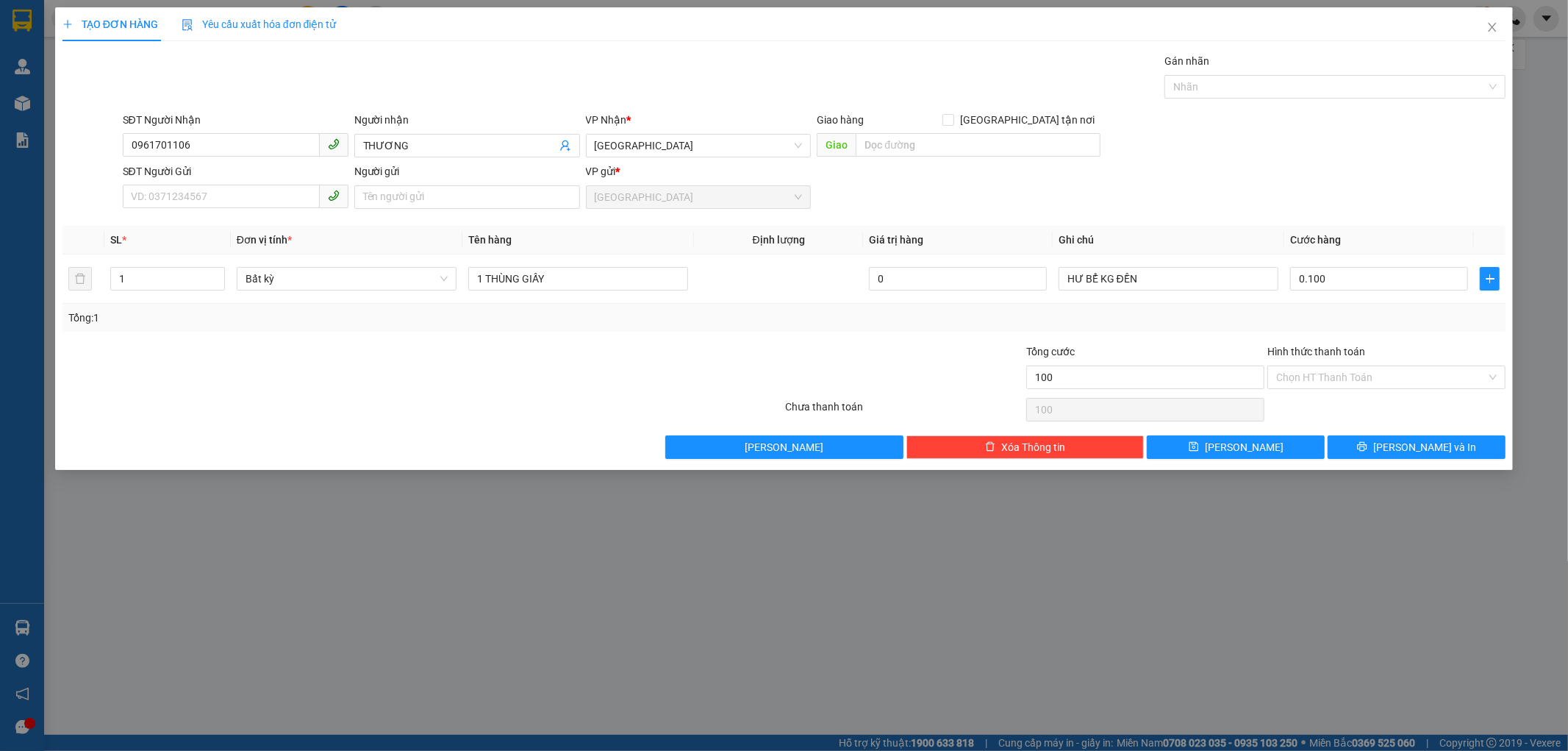
type input "100.000"
click at [1429, 324] on div "Tổng: 1" at bounding box center [784, 318] width 1432 height 16
click at [1408, 446] on span "[PERSON_NAME] và In" at bounding box center [1425, 447] width 103 height 16
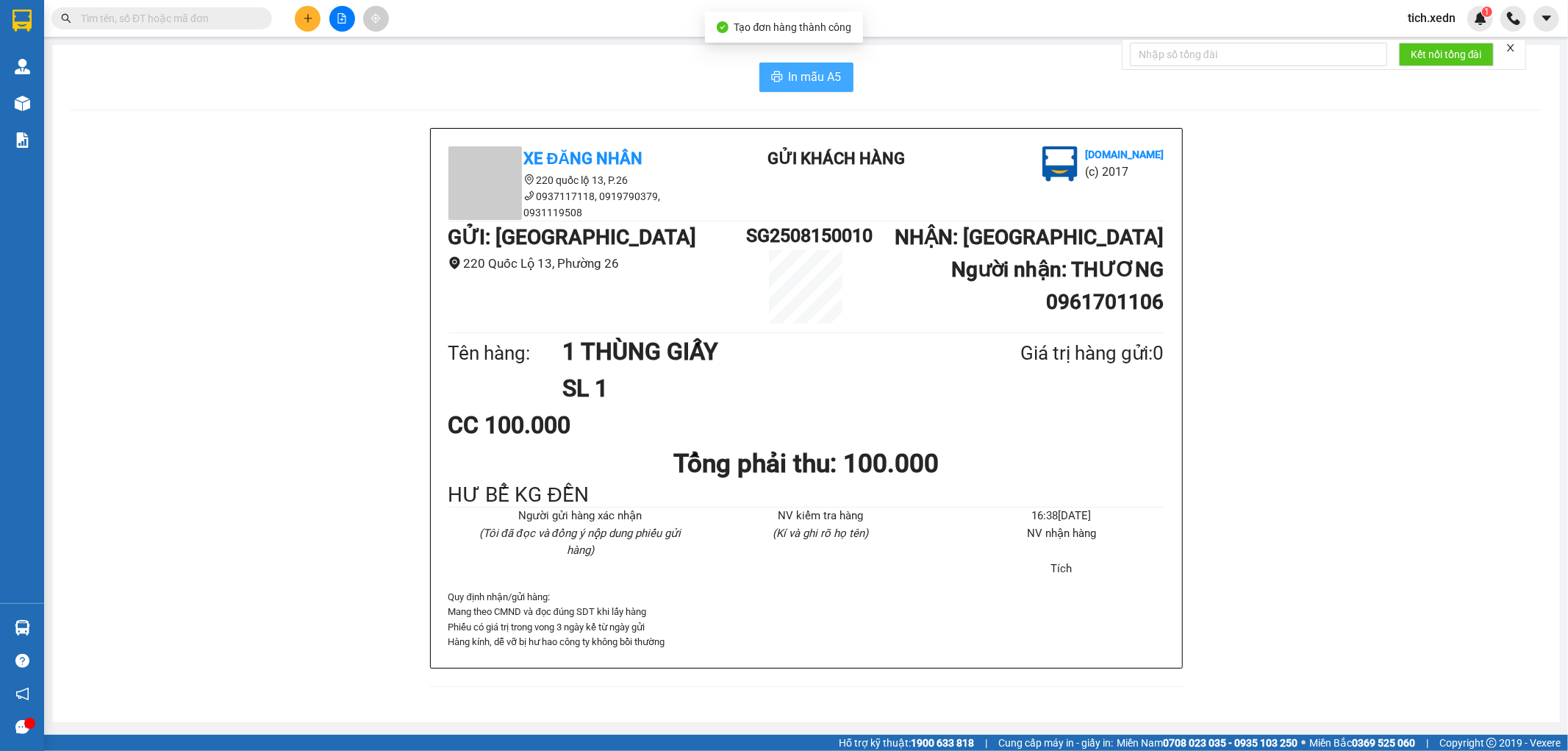
click at [807, 81] on span "In mẫu A5" at bounding box center [815, 76] width 53 height 18
